Goal: Find specific page/section: Find specific page/section

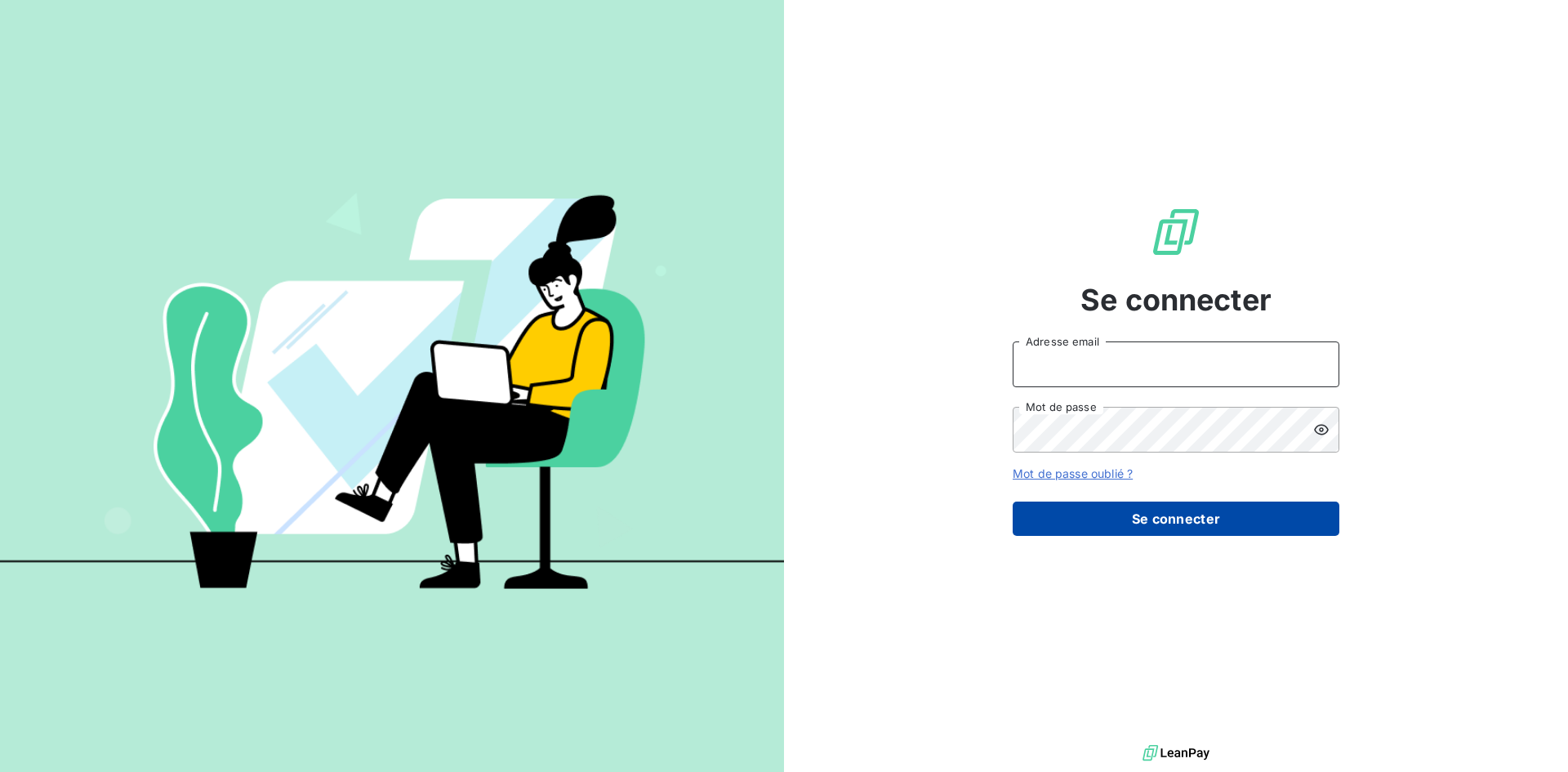
type input "[PERSON_NAME][EMAIL_ADDRESS][DOMAIN_NAME]"
click at [1181, 525] on button "Se connecter" at bounding box center [1176, 519] width 327 height 34
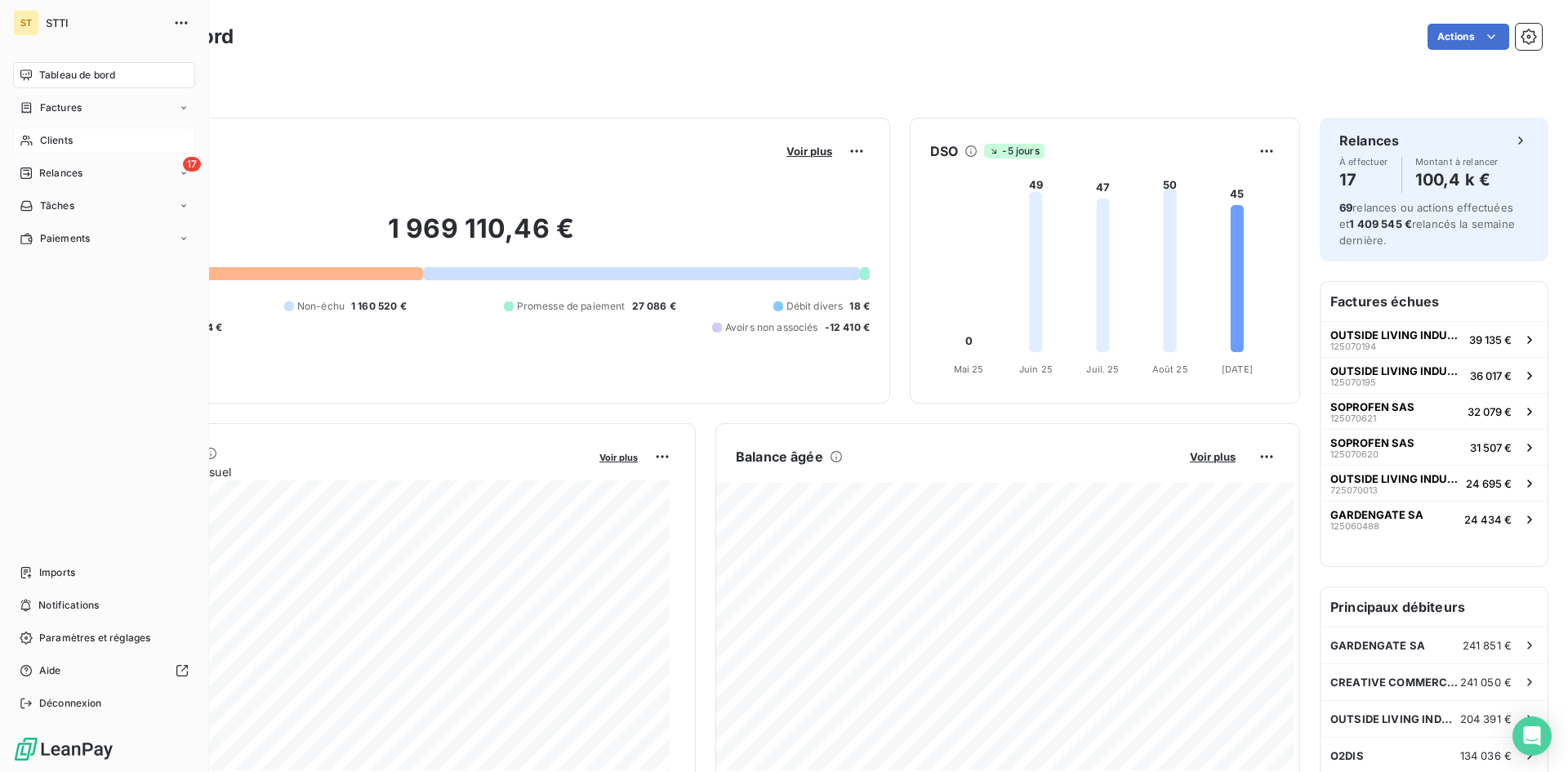
click at [54, 136] on span "Clients" at bounding box center [56, 141] width 33 height 15
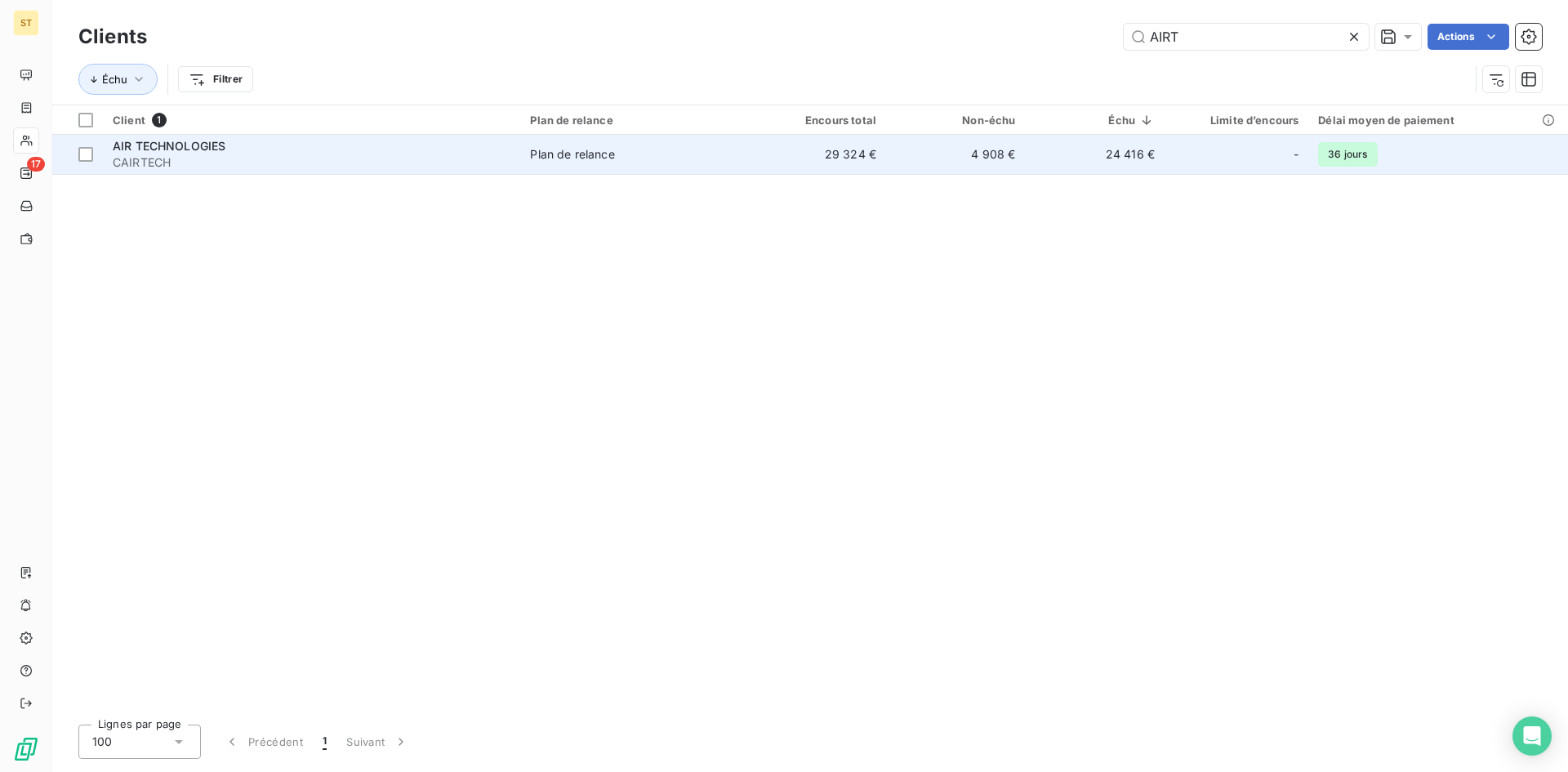
type input "AIRT"
click at [159, 170] on span "CAIRTECH" at bounding box center [311, 162] width 398 height 16
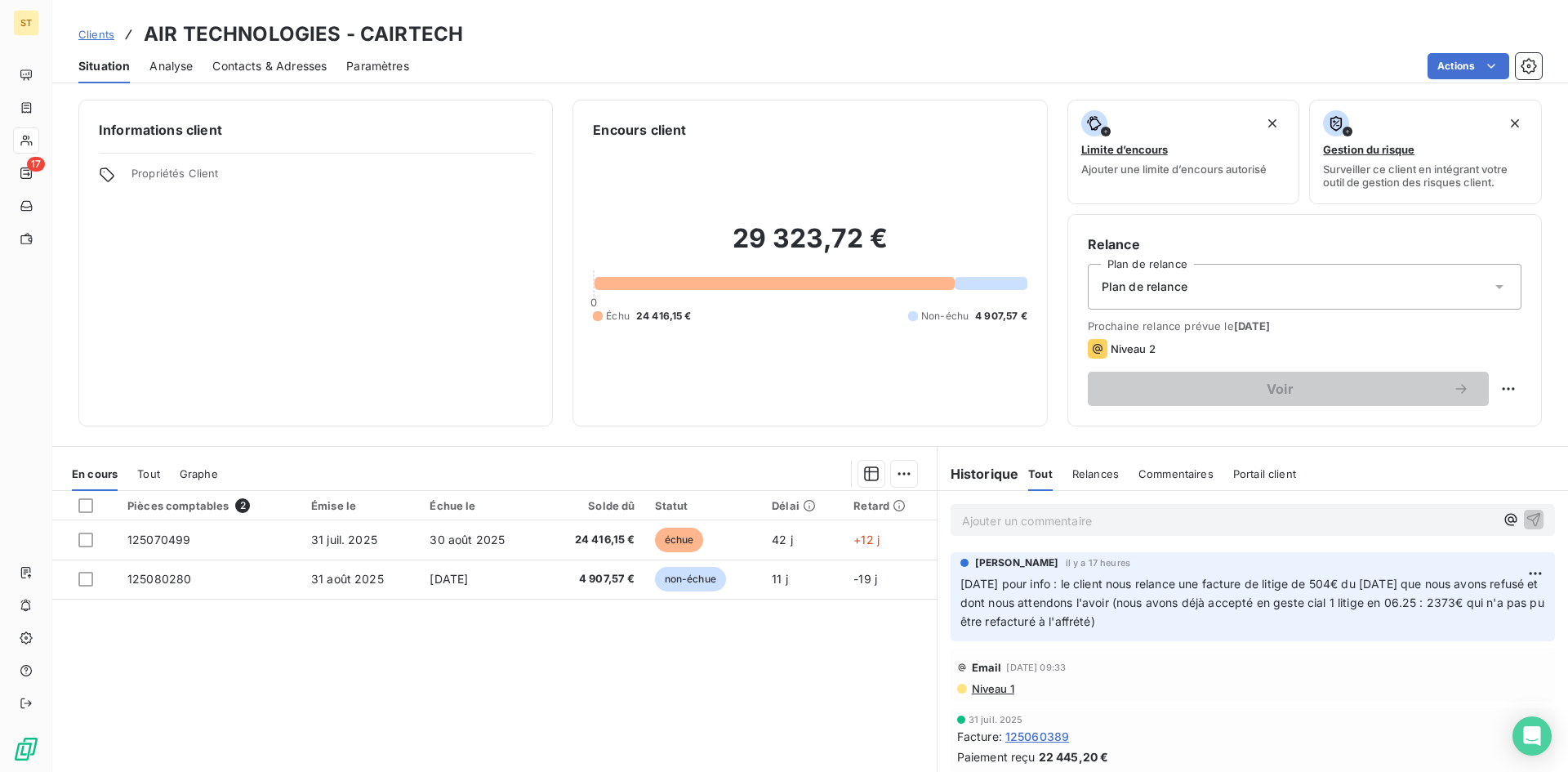
click at [991, 691] on span "Niveau 1" at bounding box center [992, 689] width 44 height 13
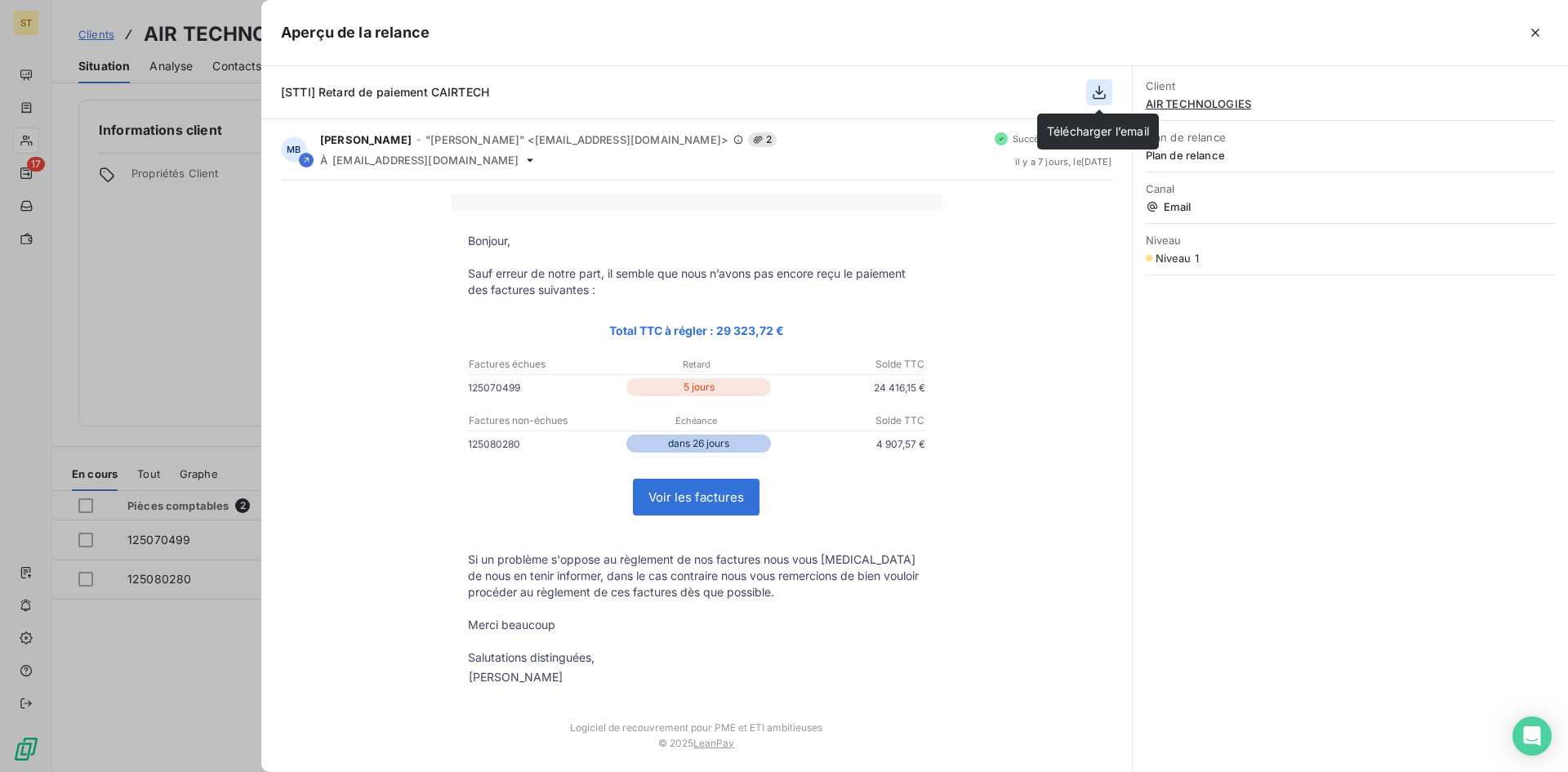
click at [1106, 92] on icon "button" at bounding box center [1099, 91] width 16 height 16
click at [1095, 92] on icon "button" at bounding box center [1099, 91] width 16 height 16
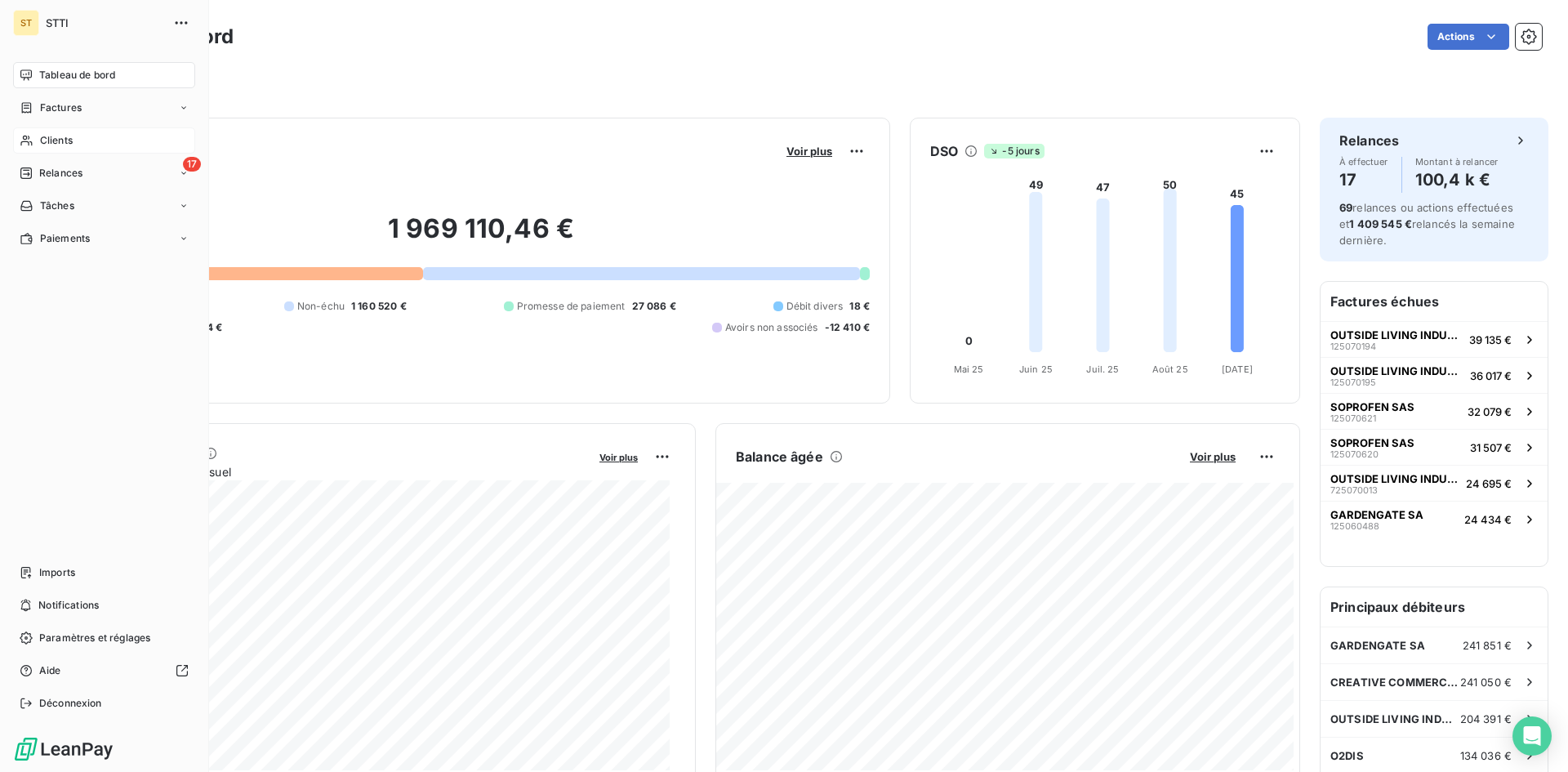
click at [49, 147] on span "Clients" at bounding box center [56, 141] width 33 height 15
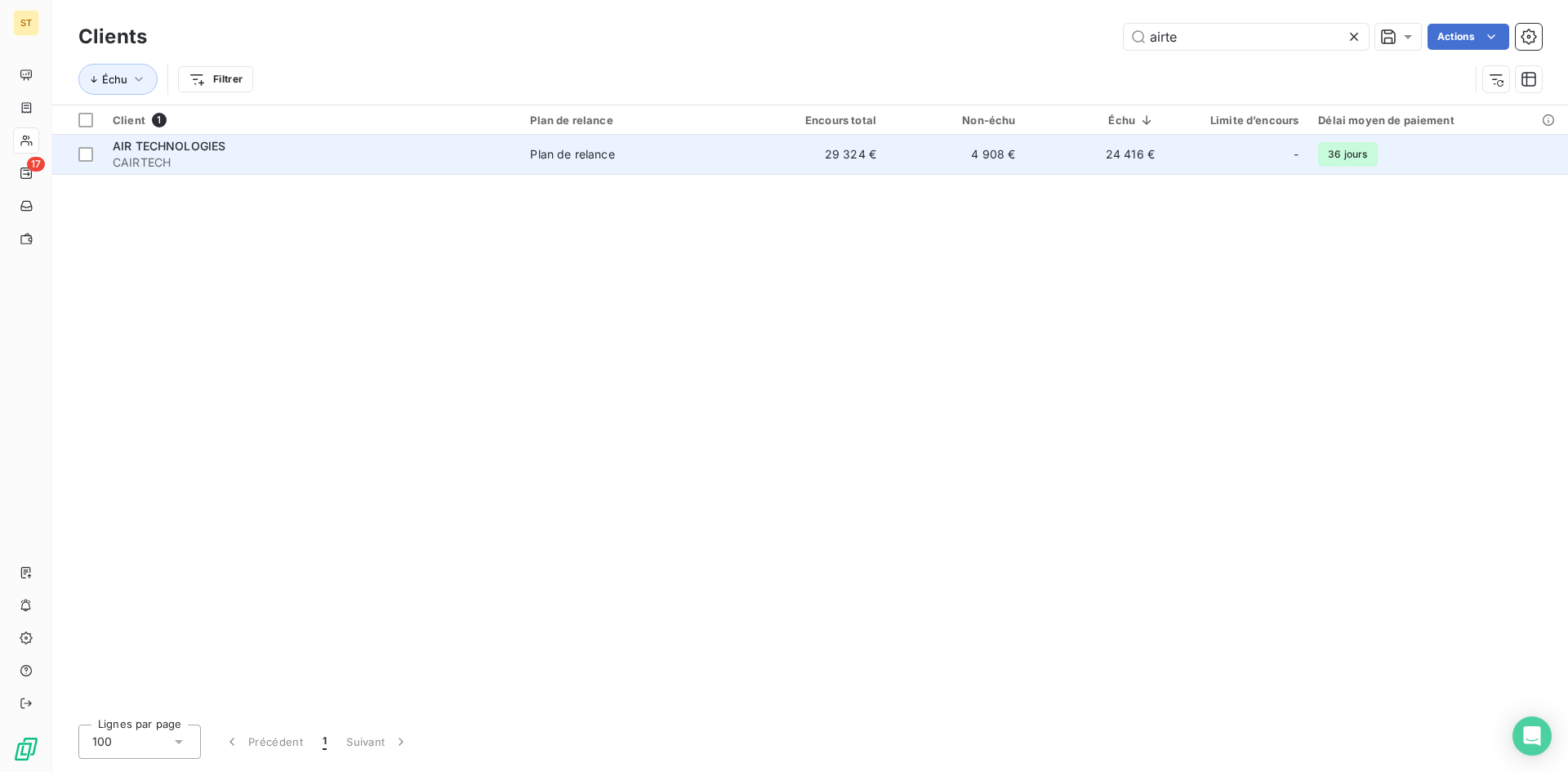
type input "airte"
click at [165, 158] on span "CAIRTECH" at bounding box center [311, 162] width 398 height 16
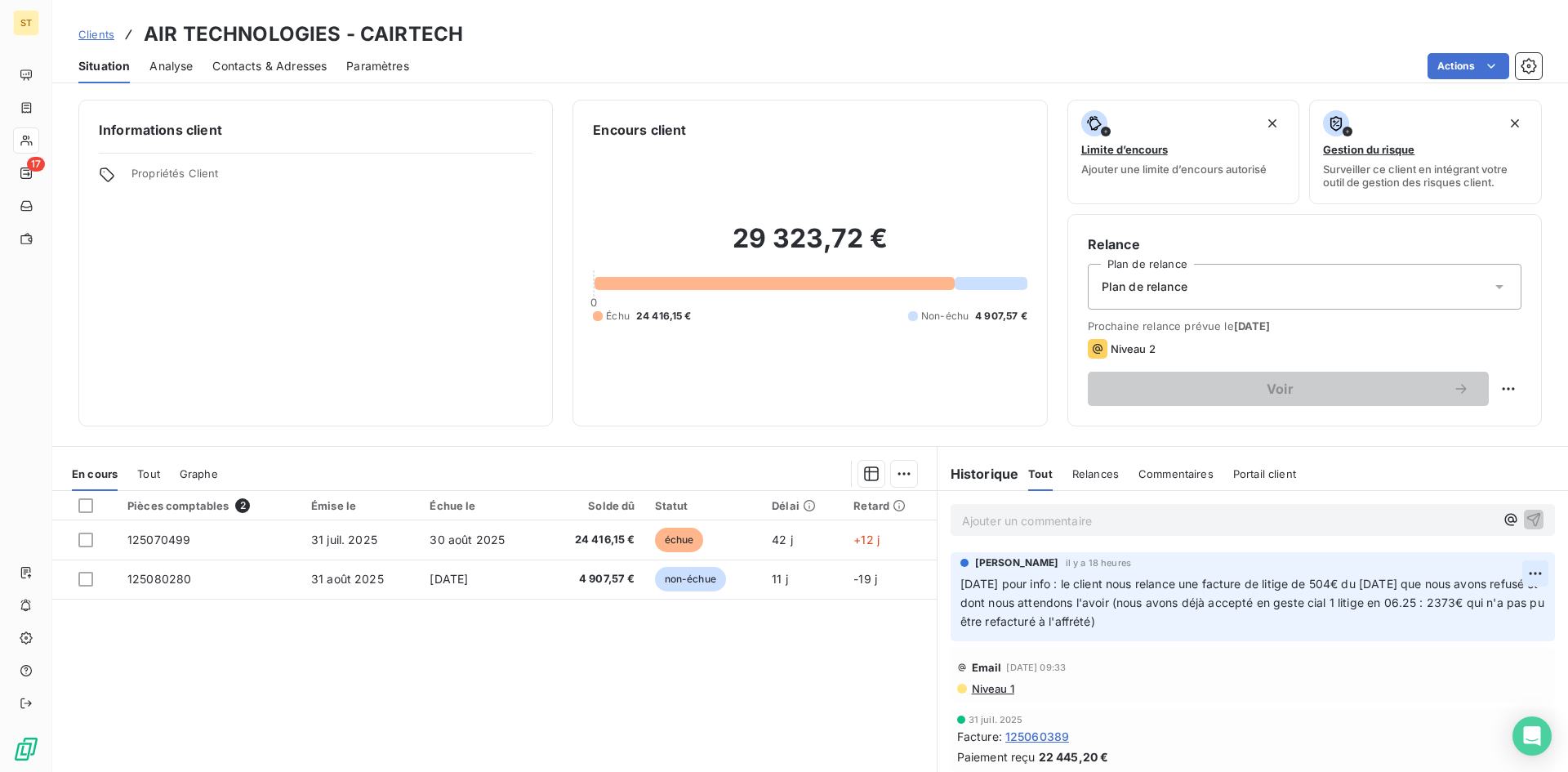
click at [1511, 570] on html "ST 17 Clients AIR TECHNOLOGIES - CAIRTECH Situation Analyse Contacts & Adresses…" at bounding box center [784, 386] width 1568 height 772
click at [1448, 607] on div "Editer" at bounding box center [1471, 609] width 91 height 26
click at [950, 583] on div "[PERSON_NAME] il y a 18 heures [DATE] pour info : le client nous relance une fa…" at bounding box center [1252, 596] width 604 height 89
click at [961, 583] on span "[DATE] pour info : le client nous relance une facture de litige de 504€ du [DAT…" at bounding box center [1245, 602] width 568 height 52
click at [953, 583] on div "[PERSON_NAME] il y a 18 heures [DATE] pour info : le client nous relance une fa…" at bounding box center [1252, 596] width 604 height 89
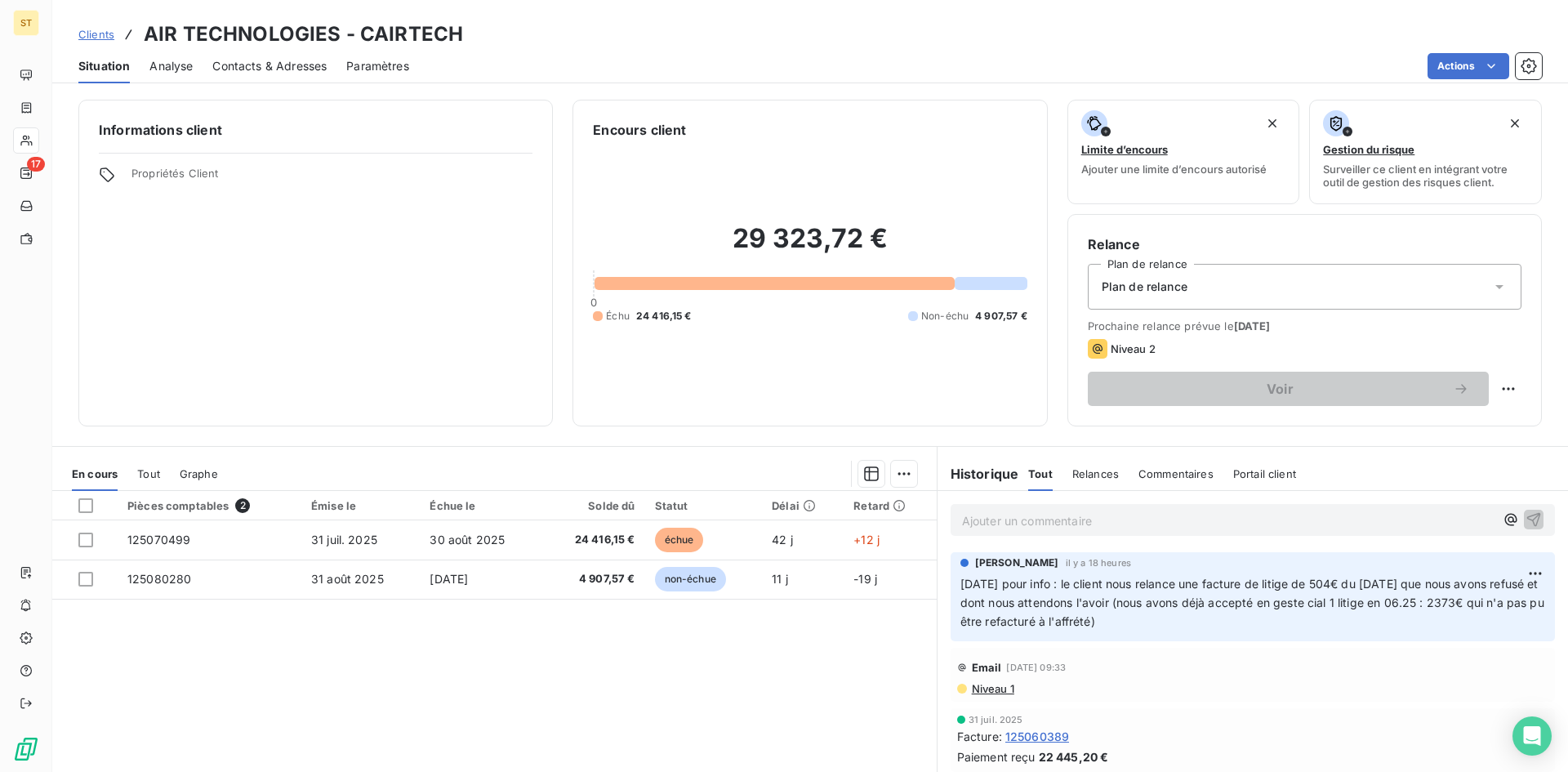
click at [961, 583] on span "[DATE] pour info : le client nous relance une facture de litige de 504€ du [DAT…" at bounding box center [1254, 602] width 588 height 52
click at [1511, 576] on html "ST 17 Clients AIR TECHNOLOGIES - CAIRTECH Situation Analyse Contacts & Adresses…" at bounding box center [784, 386] width 1568 height 772
click at [1447, 614] on div "Editer" at bounding box center [1471, 609] width 91 height 26
click at [961, 581] on span "[DATE] pour info : le client nous relance une facture de litige de 504€ du [DAT…" at bounding box center [1245, 602] width 568 height 52
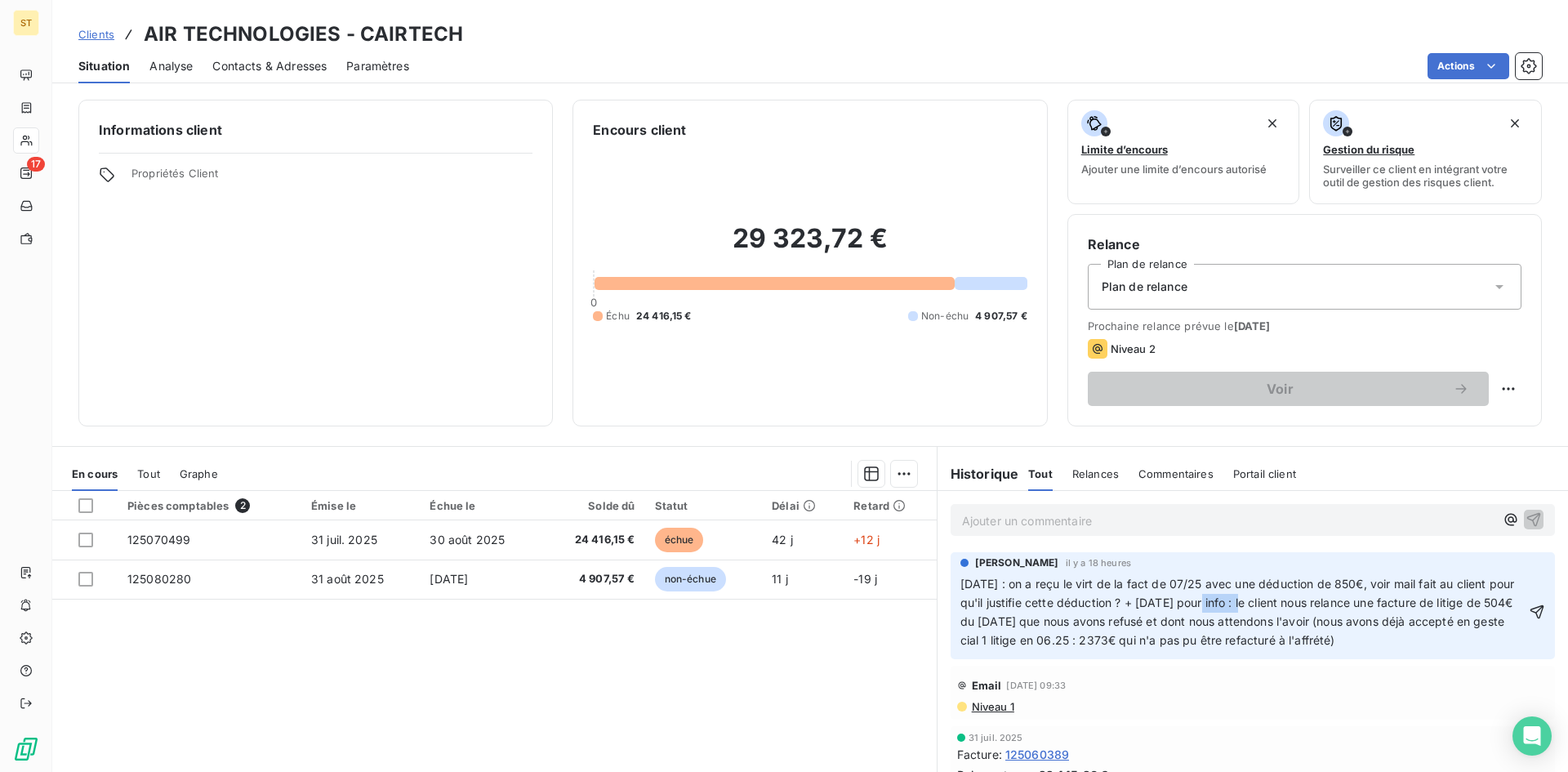
drag, startPoint x: 1207, startPoint y: 601, endPoint x: 1256, endPoint y: 601, distance: 49.0
click at [1256, 601] on span "[DATE] : on a reçu le virt de la fact de 07/25 avec une déduction de 850€, voir…" at bounding box center [1239, 611] width 557 height 71
click at [1529, 609] on icon "button" at bounding box center [1537, 611] width 16 height 16
